Goal: Information Seeking & Learning: Find specific fact

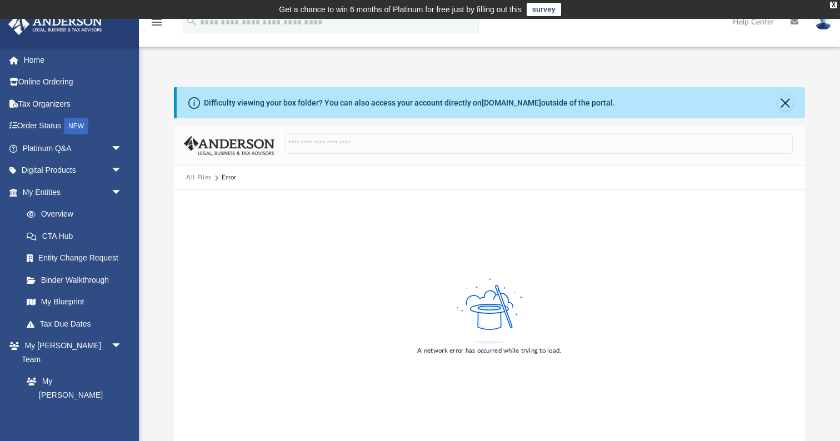
click at [204, 181] on button "All Files" at bounding box center [199, 178] width 26 height 10
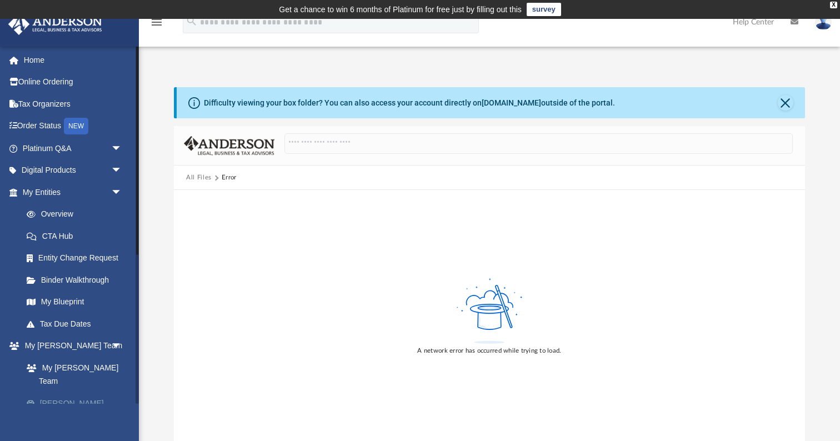
click at [94, 392] on link "[PERSON_NAME] System" at bounding box center [77, 410] width 123 height 36
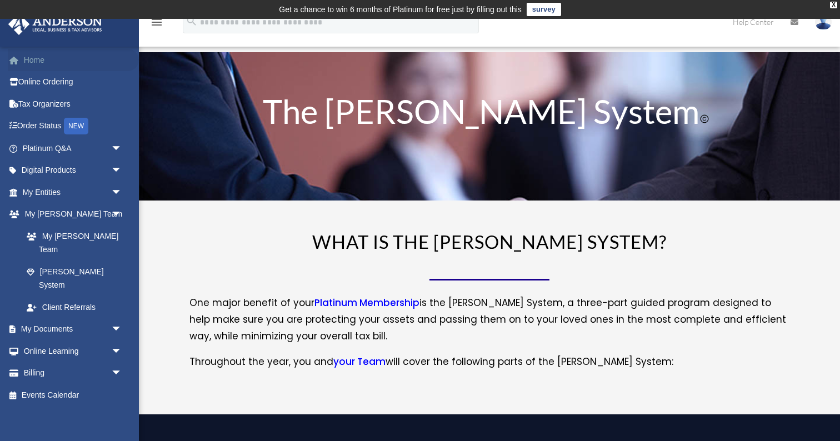
click at [32, 58] on link "Home" at bounding box center [73, 60] width 131 height 22
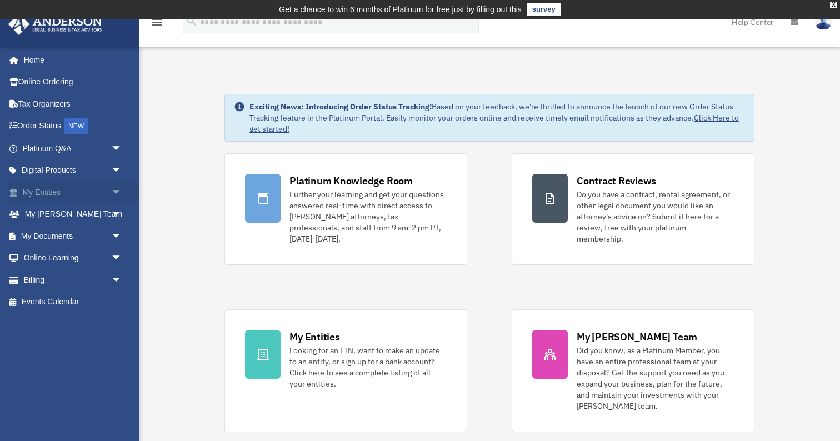
click at [46, 191] on link "My Entities arrow_drop_down" at bounding box center [73, 192] width 131 height 22
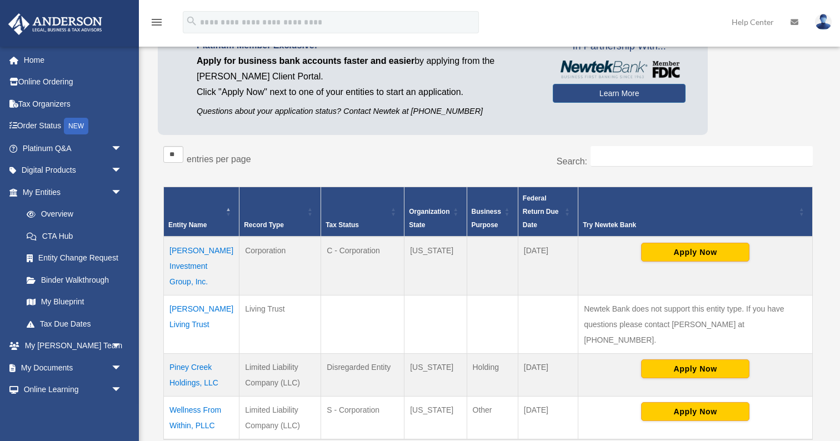
scroll to position [118, 0]
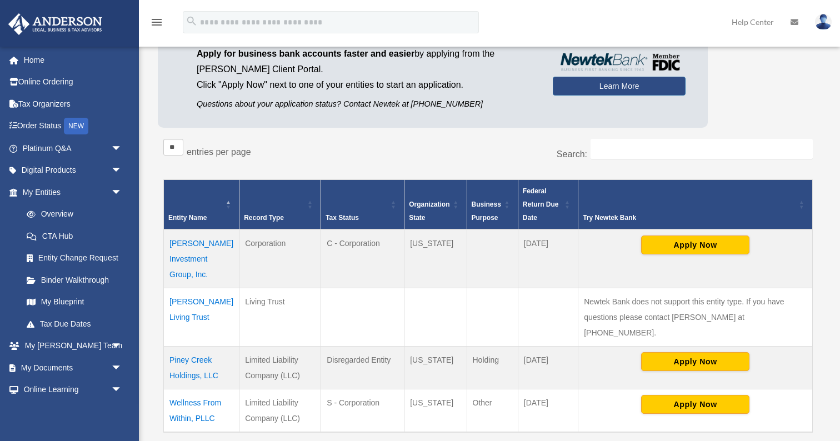
click at [214, 246] on td "Kelly Investment Group, Inc." at bounding box center [202, 259] width 76 height 59
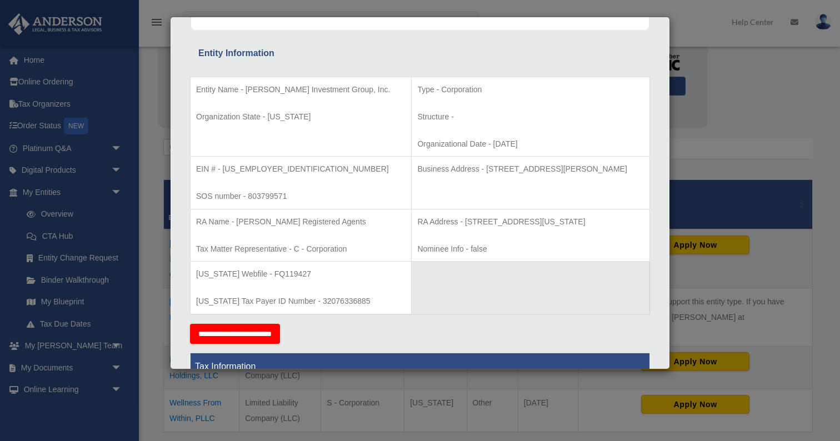
scroll to position [185, 0]
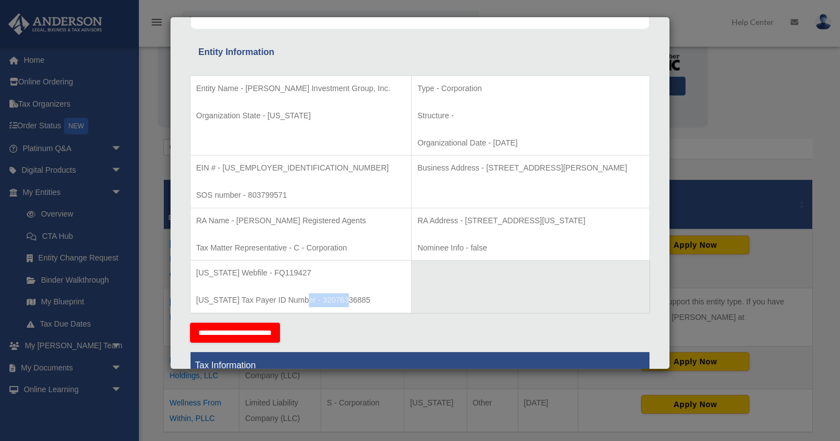
drag, startPoint x: 348, startPoint y: 296, endPoint x: 301, endPoint y: 300, distance: 47.4
click at [301, 300] on p "Texas Tax Payer ID Number - 32076336885" at bounding box center [301, 300] width 210 height 14
copy p "32076336885"
drag, startPoint x: 295, startPoint y: 191, endPoint x: 250, endPoint y: 197, distance: 45.4
click at [250, 197] on p "SOS number - 803799571" at bounding box center [301, 195] width 210 height 14
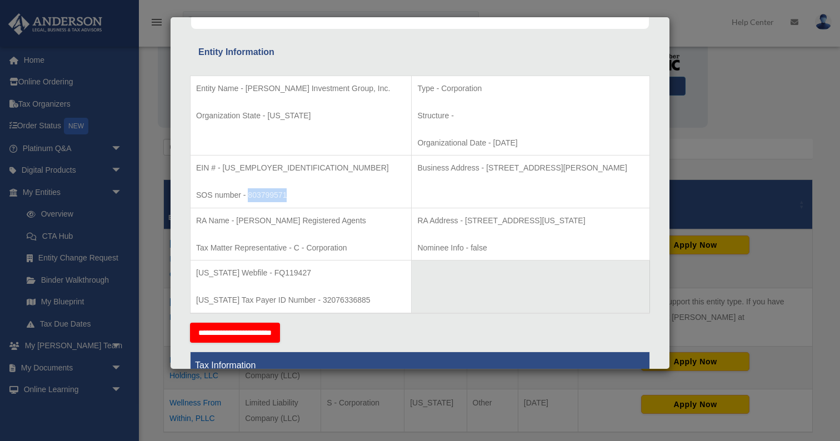
copy p "803799571"
click at [361, 41] on div "Articles Sent Organizational Date" at bounding box center [420, 445] width 491 height 1153
click at [127, 223] on div "Details × Articles Sent Organizational Date" at bounding box center [420, 220] width 840 height 441
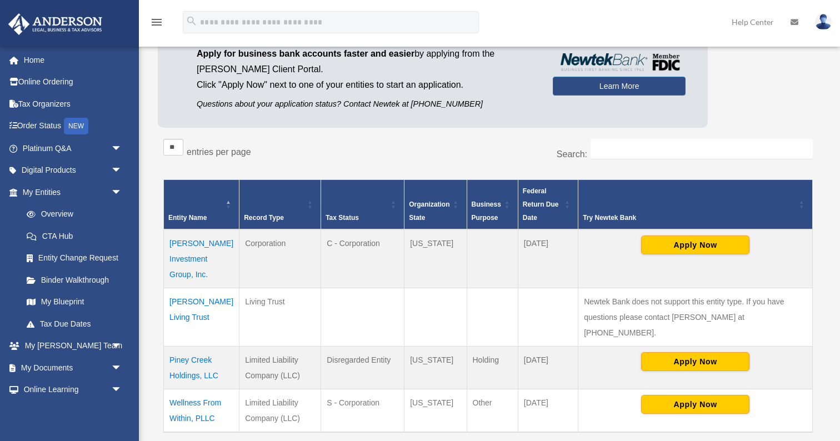
click at [202, 246] on td "Kelly Investment Group, Inc." at bounding box center [202, 259] width 76 height 59
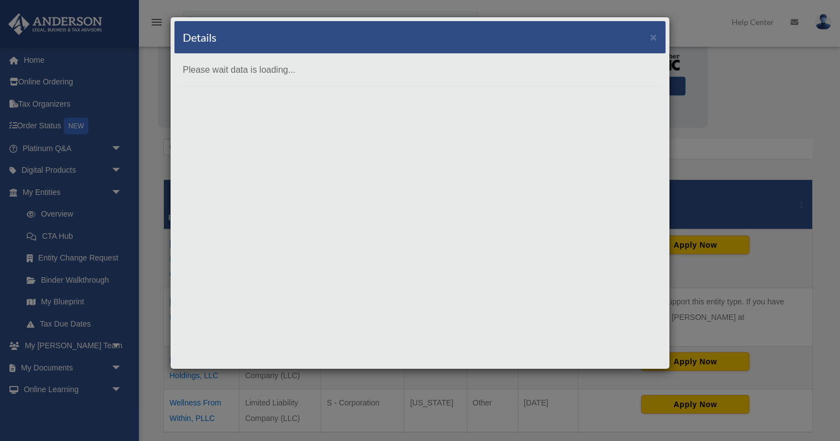
scroll to position [0, 0]
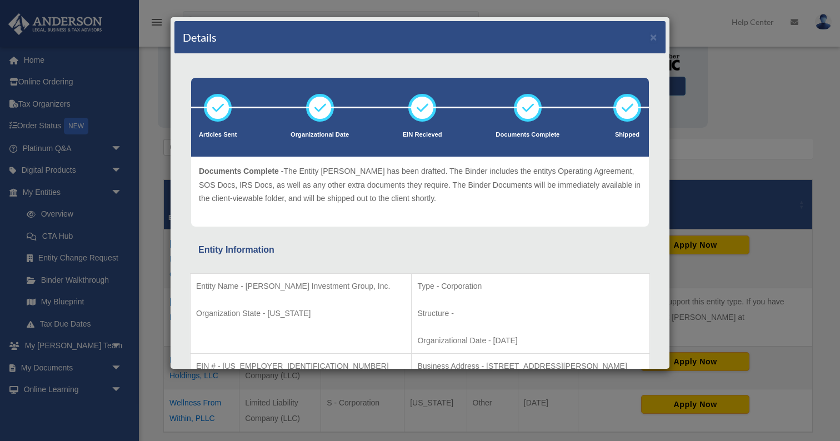
click at [527, 120] on icon at bounding box center [527, 107] width 33 height 33
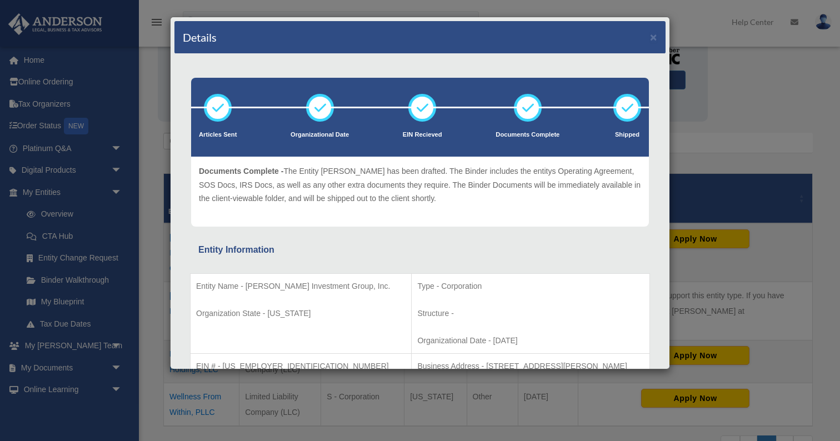
scroll to position [124, 0]
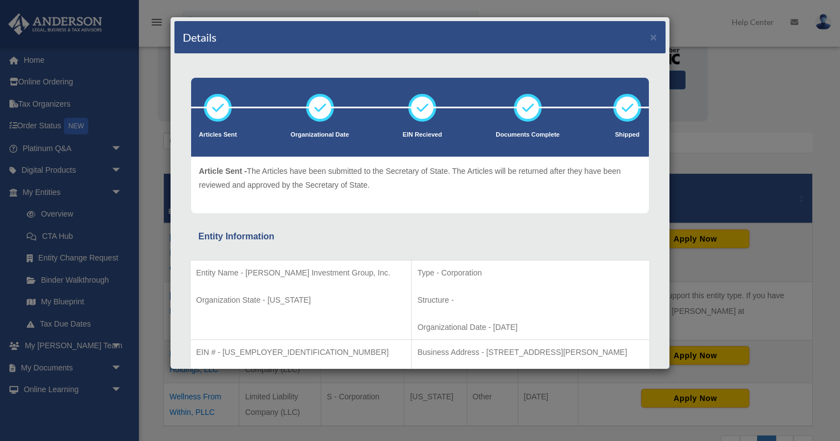
click at [216, 122] on icon at bounding box center [217, 107] width 33 height 33
click at [320, 113] on icon at bounding box center [319, 107] width 33 height 33
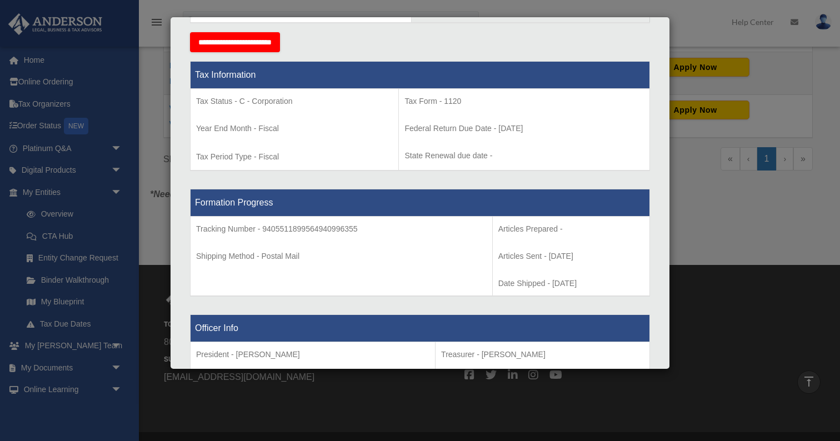
scroll to position [372, 0]
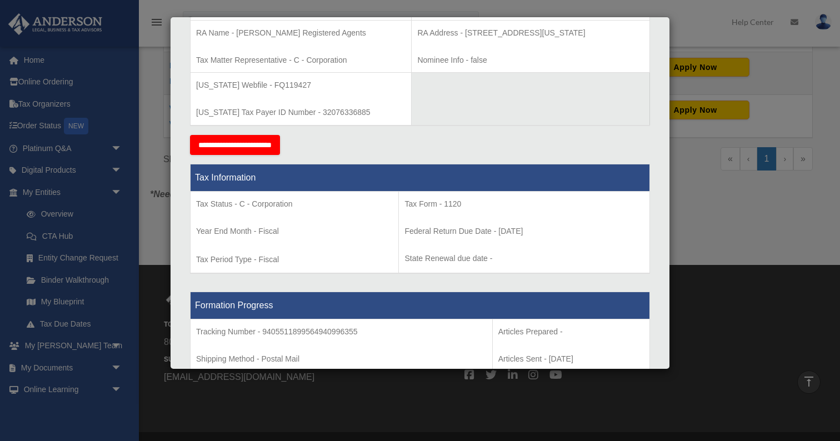
click at [741, 112] on div "Details × Articles Sent Organizational Date" at bounding box center [420, 220] width 840 height 441
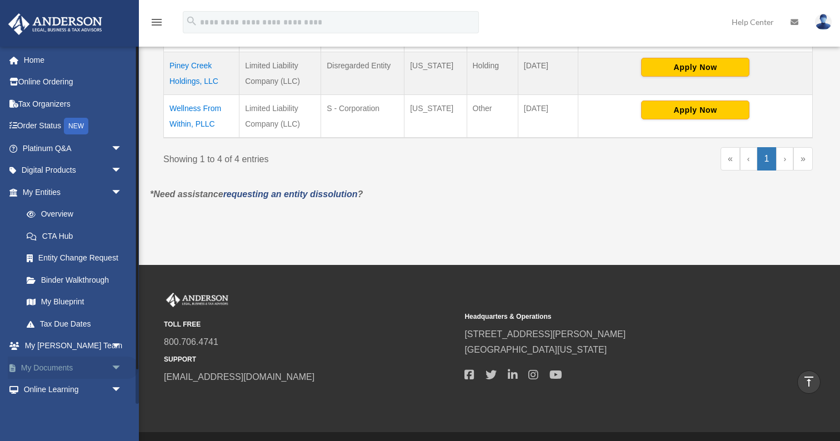
click at [112, 363] on span "arrow_drop_down" at bounding box center [122, 368] width 22 height 23
click at [46, 386] on link "Box" at bounding box center [77, 390] width 123 height 22
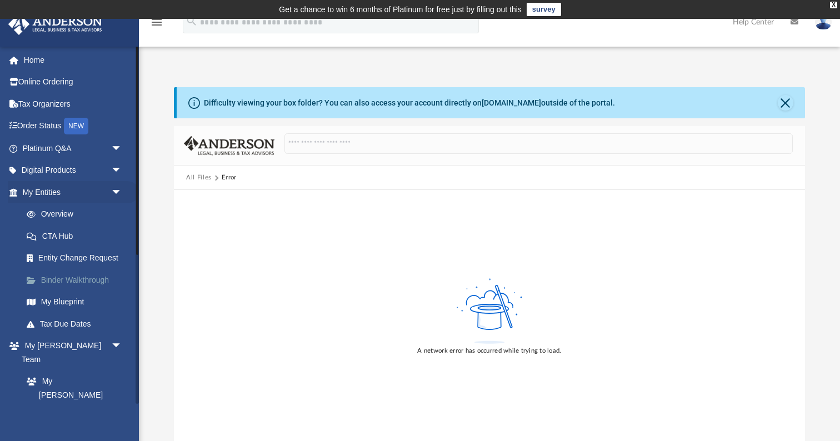
click at [94, 277] on link "Binder Walkthrough" at bounding box center [77, 280] width 123 height 22
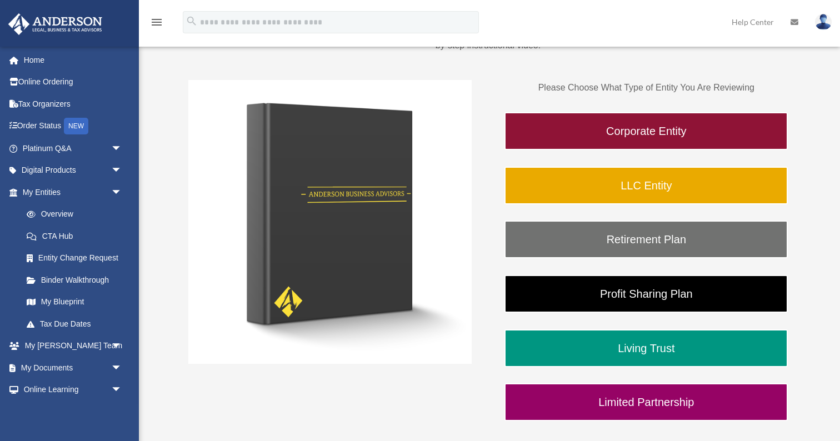
scroll to position [163, 0]
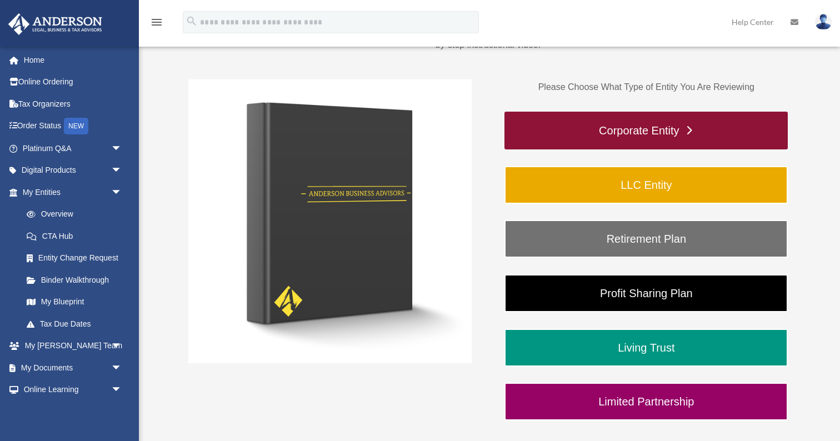
click at [570, 133] on link "Corporate Entity" at bounding box center [646, 131] width 283 height 38
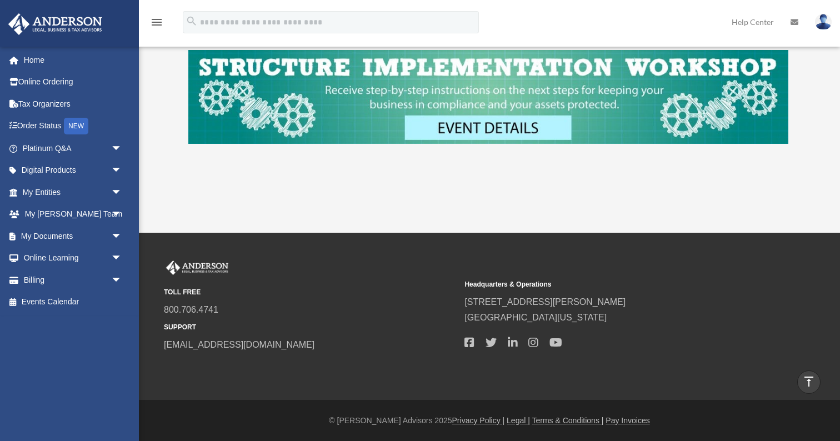
scroll to position [502, 0]
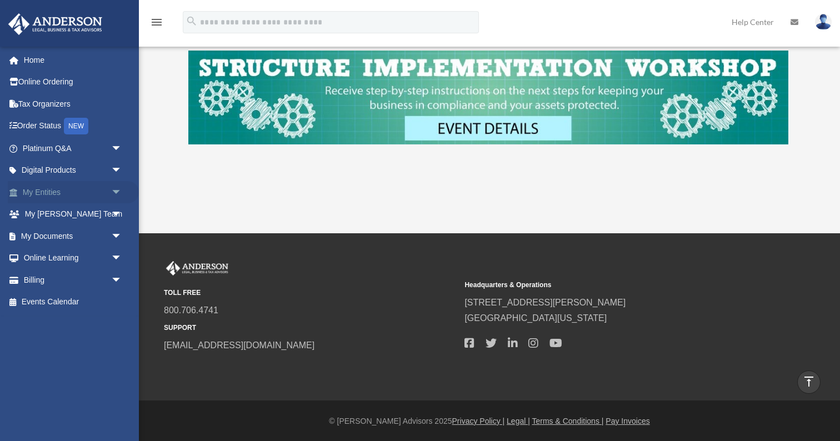
click at [116, 193] on span "arrow_drop_down" at bounding box center [122, 192] width 22 height 23
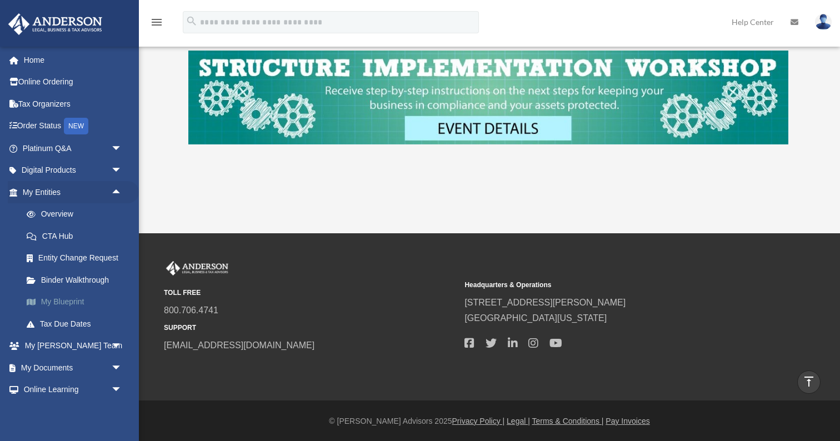
click at [72, 297] on link "My Blueprint" at bounding box center [77, 302] width 123 height 22
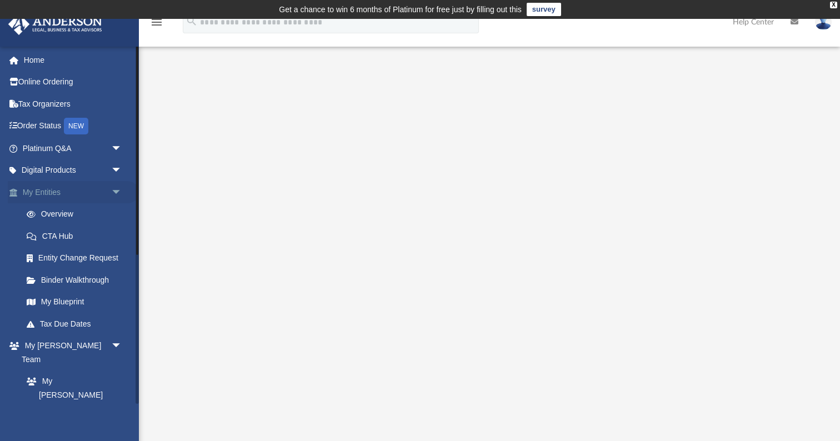
click at [62, 200] on link "My Entities arrow_drop_down" at bounding box center [73, 192] width 131 height 22
click at [64, 215] on link "Overview" at bounding box center [77, 214] width 123 height 22
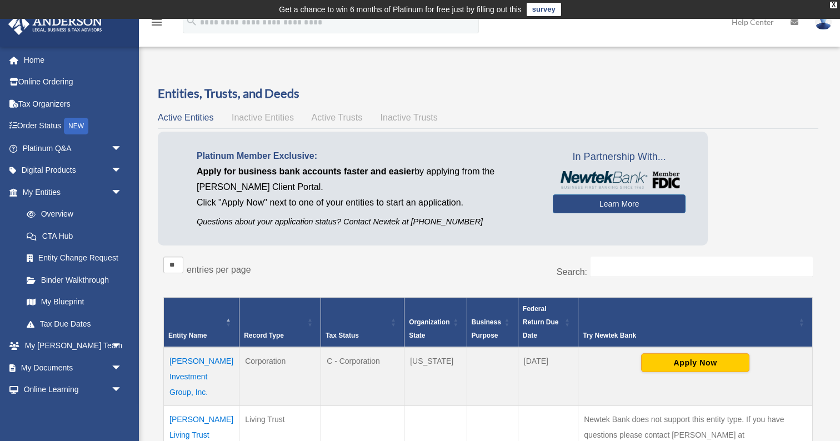
click at [172, 356] on td "[PERSON_NAME] Investment Group, Inc." at bounding box center [202, 376] width 76 height 59
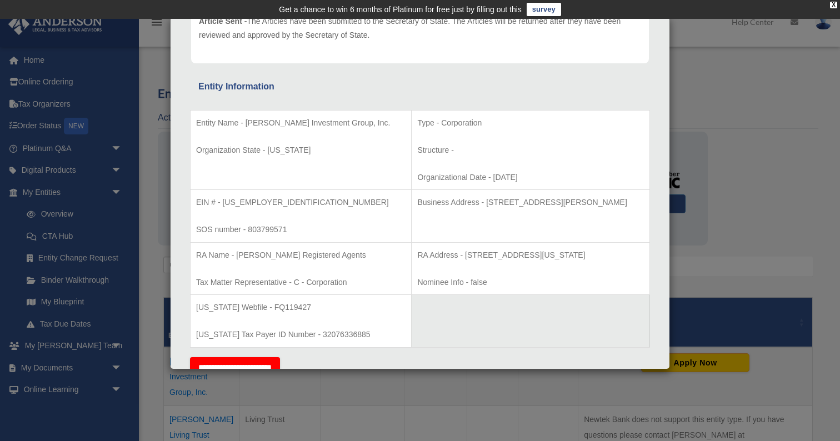
scroll to position [149, 0]
drag, startPoint x: 264, startPoint y: 205, endPoint x: 223, endPoint y: 206, distance: 40.6
click at [223, 206] on p "EIN # - [US_EMPLOYER_IDENTIFICATION_NUMBER]" at bounding box center [301, 204] width 210 height 14
copy p "[US_EMPLOYER_IDENTIFICATION_NUMBER]"
